Goal: Complete application form

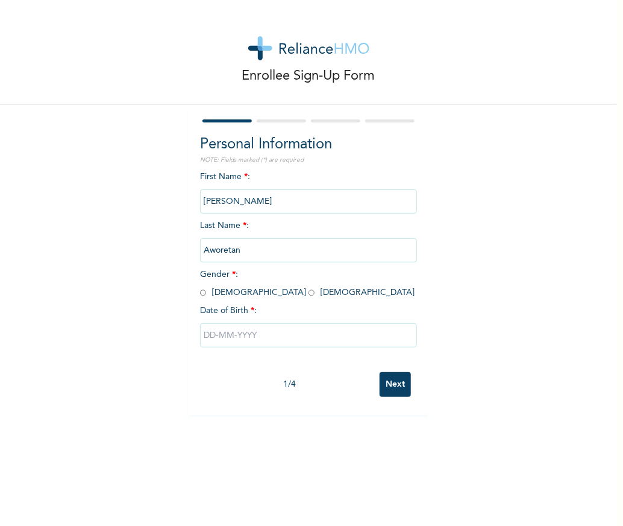
click at [309, 291] on input "radio" at bounding box center [312, 292] width 6 height 11
radio input "true"
click at [201, 337] on input "text" at bounding box center [308, 335] width 217 height 24
select select "7"
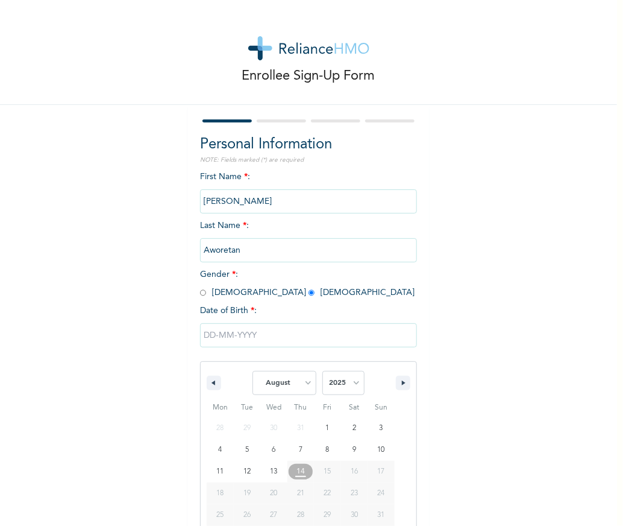
scroll to position [22, 0]
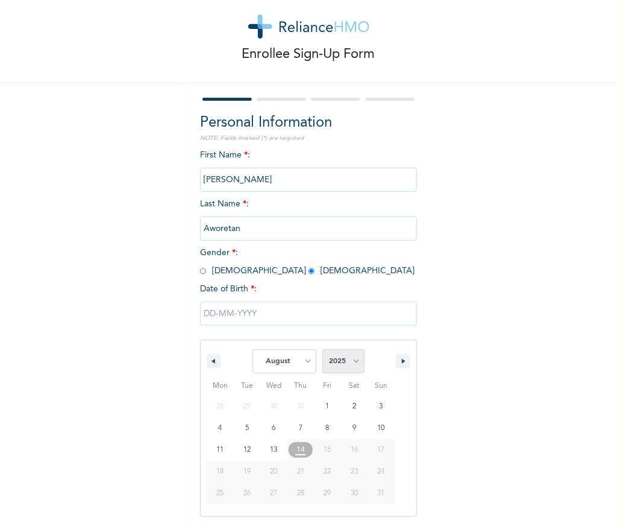
click at [353, 359] on select "2025 2024 2023 2022 2021 2020 2019 2018 2017 2016 2015 2014 2013 2012 2011 2010…" at bounding box center [343, 361] width 42 height 24
select select "1978"
click at [322, 349] on select "2025 2024 2023 2022 2021 2020 2019 2018 2017 2016 2015 2014 2013 2012 2011 2010…" at bounding box center [343, 361] width 42 height 24
click at [301, 363] on select "January February March April May June July August September October November De…" at bounding box center [285, 361] width 64 height 24
select select "6"
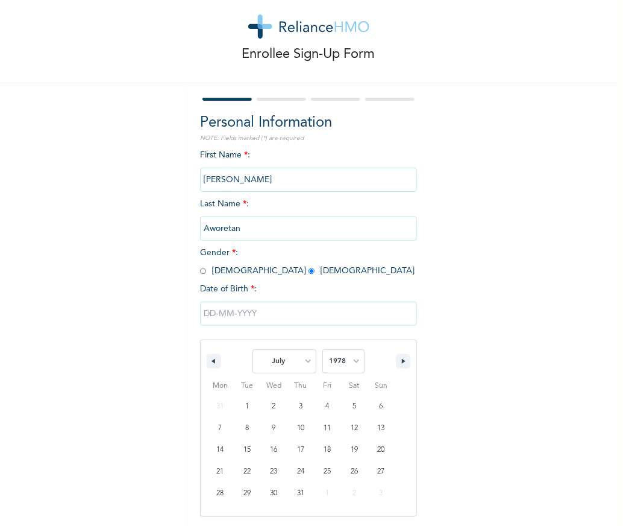
click at [253, 349] on select "January February March April May June July August September October November De…" at bounding box center [285, 361] width 64 height 24
type input "[DATE]"
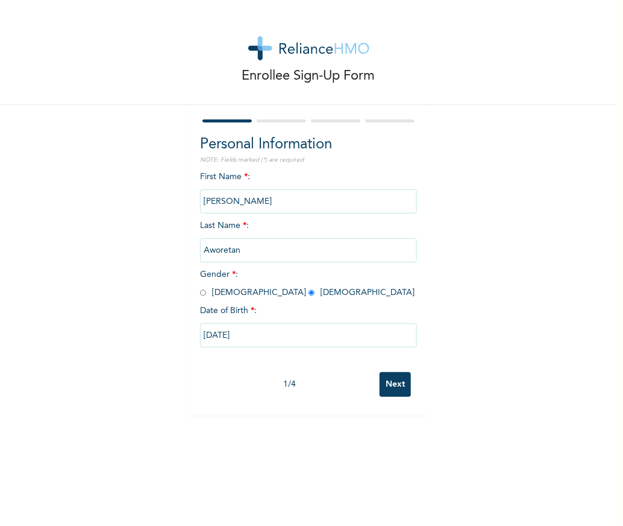
click at [392, 385] on input "Next" at bounding box center [395, 384] width 31 height 25
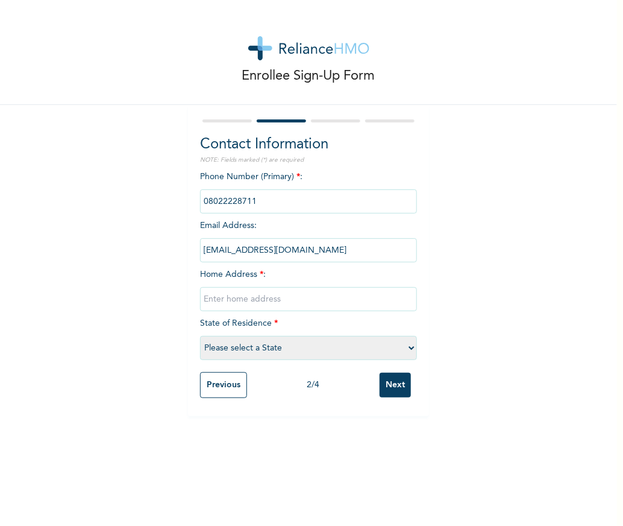
click at [400, 347] on select "Please select a State [PERSON_NAME] (FCT) [PERSON_NAME] Ibom [GEOGRAPHIC_DATA] …" at bounding box center [308, 348] width 217 height 24
select select "25"
click at [200, 336] on select "Please select a State [PERSON_NAME] (FCT) [PERSON_NAME] Ibom [GEOGRAPHIC_DATA] …" at bounding box center [308, 348] width 217 height 24
click at [250, 301] on input "text" at bounding box center [308, 299] width 217 height 24
type input "6 ota iku lekki"
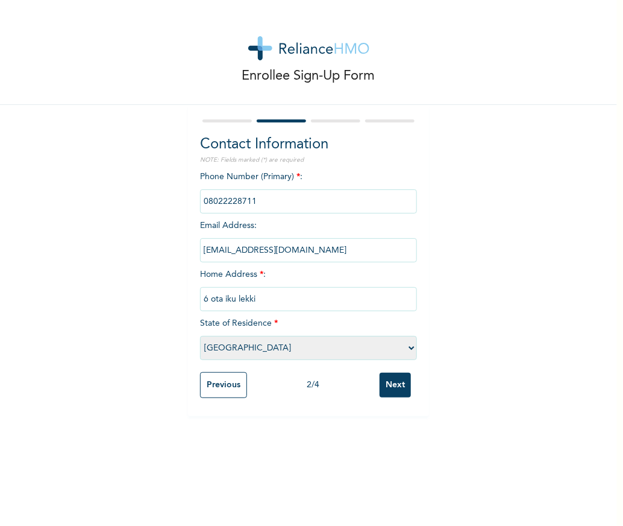
click at [393, 385] on input "Next" at bounding box center [395, 384] width 31 height 25
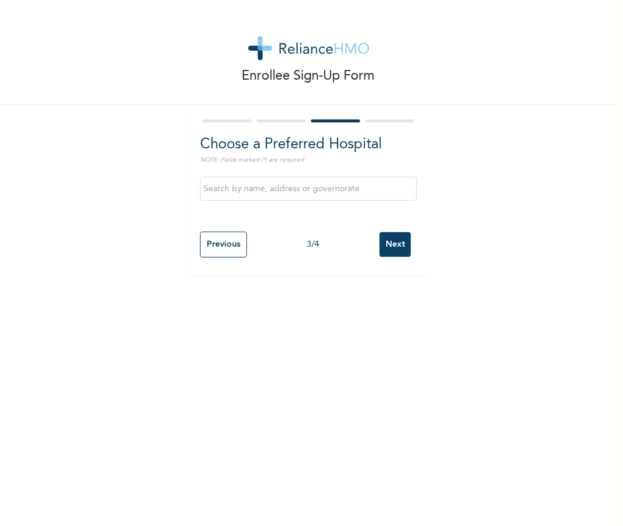
click at [313, 197] on input "text" at bounding box center [308, 189] width 217 height 24
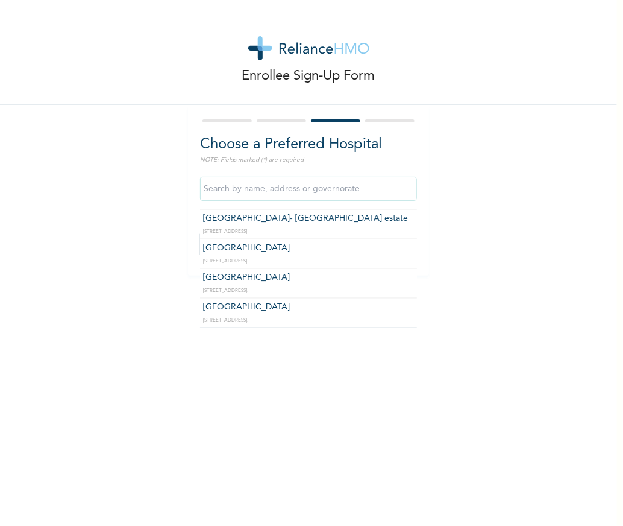
scroll to position [796, 0]
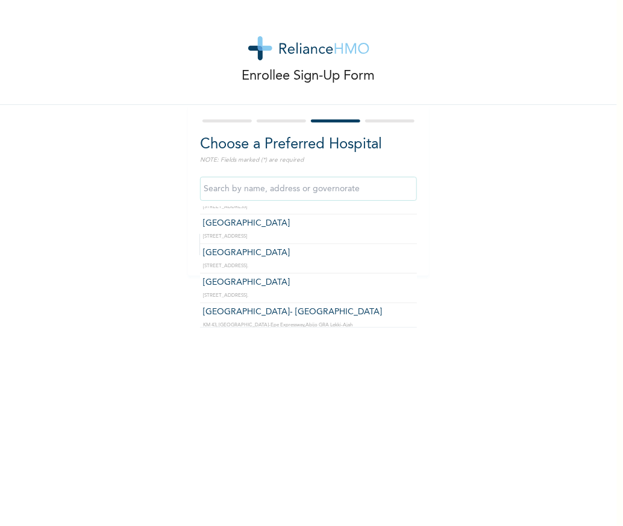
click at [333, 184] on input "text" at bounding box center [308, 189] width 217 height 24
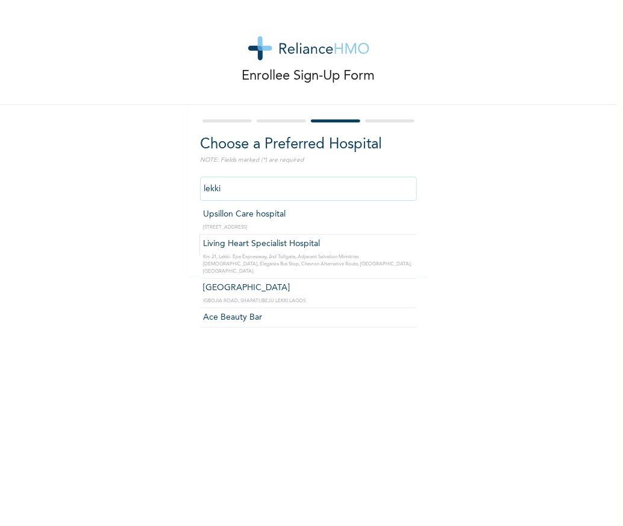
scroll to position [1791, 0]
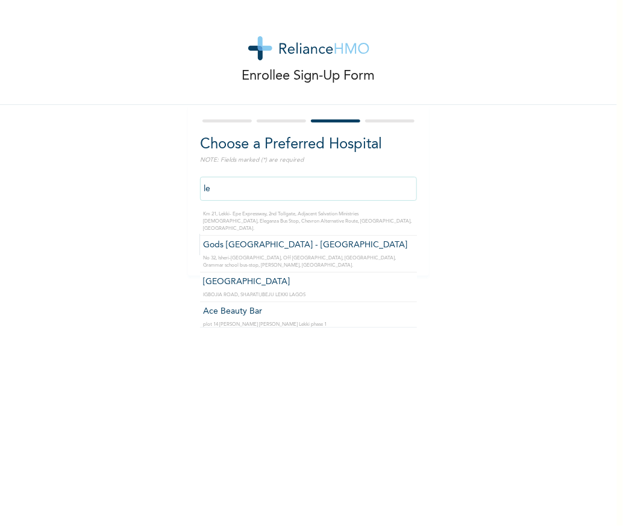
type input "l"
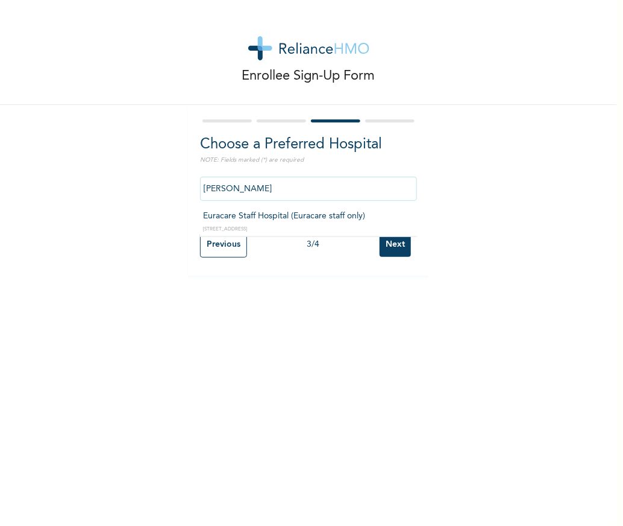
scroll to position [0, 0]
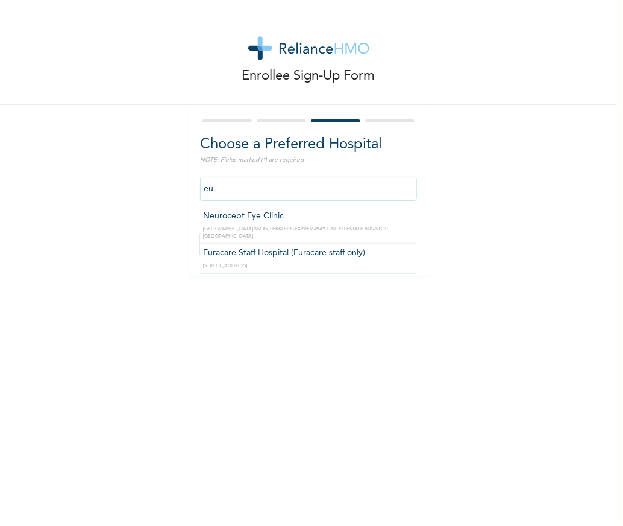
type input "e"
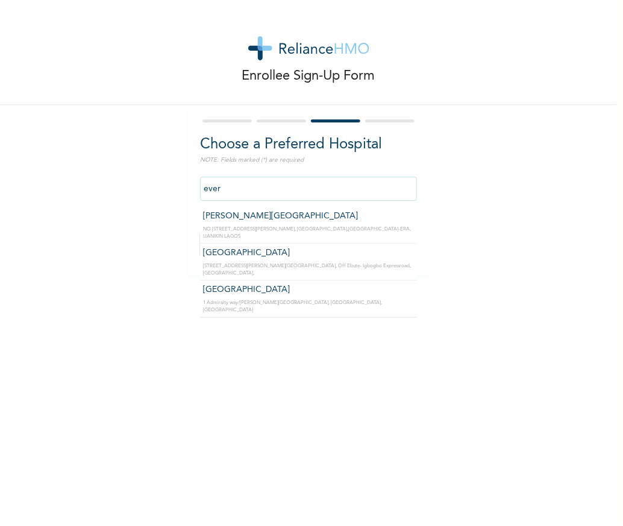
type input "[GEOGRAPHIC_DATA]"
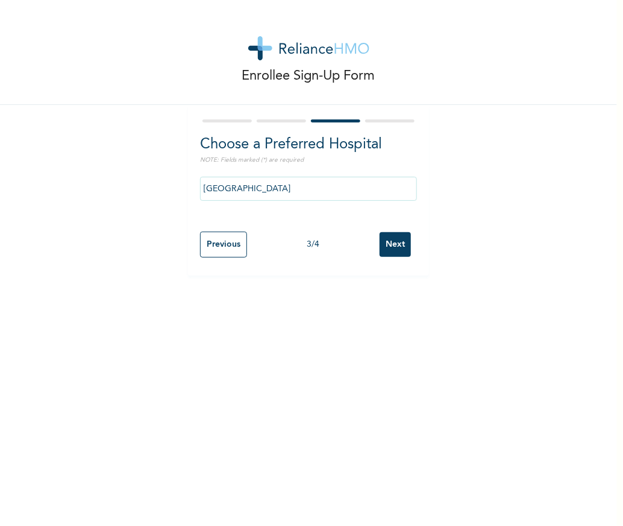
click at [391, 244] on input "Next" at bounding box center [395, 244] width 31 height 25
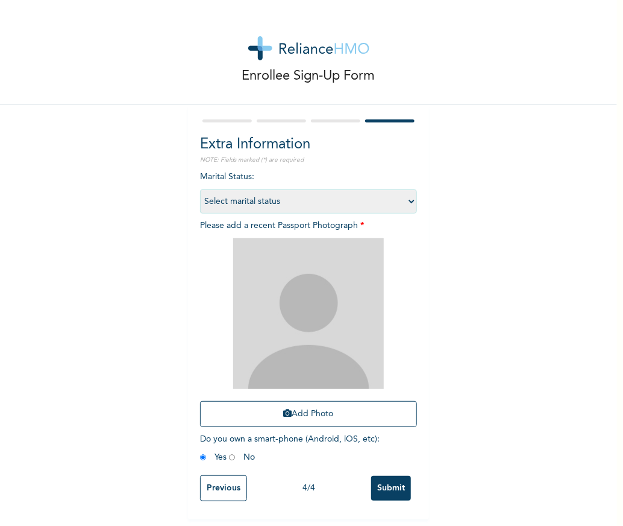
click at [407, 197] on select "Select marital status [DEMOGRAPHIC_DATA] Married [DEMOGRAPHIC_DATA] Widow/[DEMO…" at bounding box center [308, 201] width 217 height 24
select select "1"
click at [200, 189] on select "Select marital status [DEMOGRAPHIC_DATA] Married [DEMOGRAPHIC_DATA] Widow/[DEMO…" at bounding box center [308, 201] width 217 height 24
click at [377, 492] on input "Submit" at bounding box center [391, 488] width 40 height 25
